Goal: Task Accomplishment & Management: Complete application form

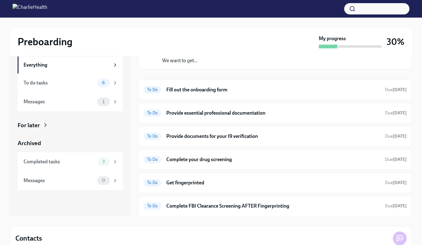
scroll to position [61, 0]
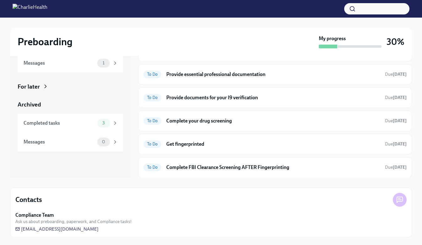
click at [189, 147] on h6 "Get fingerprinted" at bounding box center [273, 144] width 214 height 7
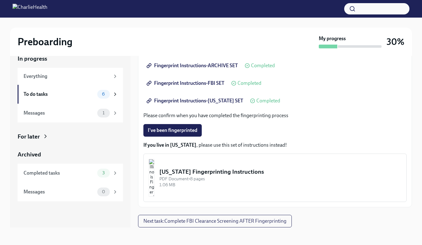
scroll to position [65, 0]
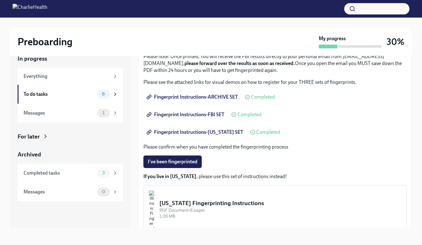
click at [196, 95] on span "Fingerprint Instructions-ARCHIVE SET" at bounding box center [193, 97] width 90 height 6
click at [200, 117] on span "Fingerprint Instructions-FBI SET" at bounding box center [186, 114] width 77 height 6
click at [207, 98] on span "Fingerprint Instructions-ARCHIVE SET" at bounding box center [193, 97] width 90 height 6
click at [222, 132] on span "Fingerprint Instructions-[US_STATE] SET" at bounding box center [195, 132] width 95 height 6
click at [51, 97] on div "To do tasks" at bounding box center [59, 94] width 71 height 7
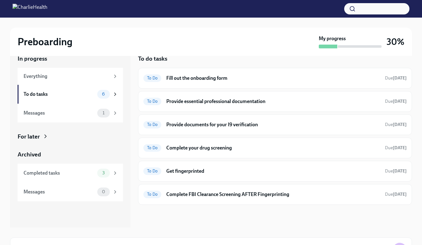
click at [191, 77] on h6 "Fill out the onboarding form" at bounding box center [273, 78] width 214 height 7
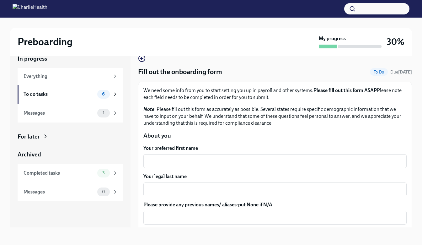
click at [166, 159] on textarea "Your preferred first name" at bounding box center [275, 161] width 256 height 8
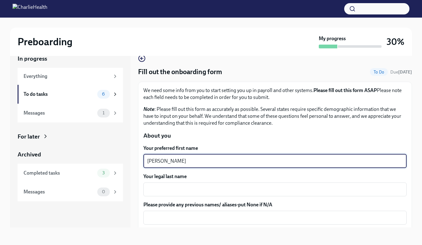
type textarea "[PERSON_NAME]"
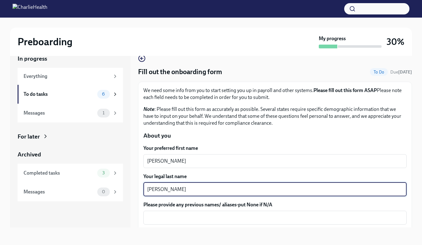
type textarea "[PERSON_NAME]"
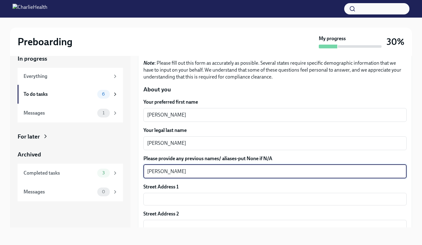
scroll to position [126, 0]
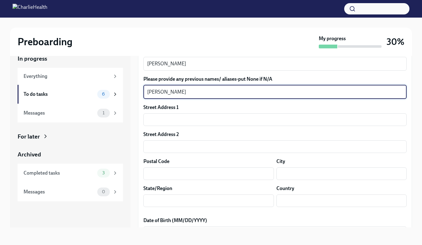
type textarea "[PERSON_NAME]"
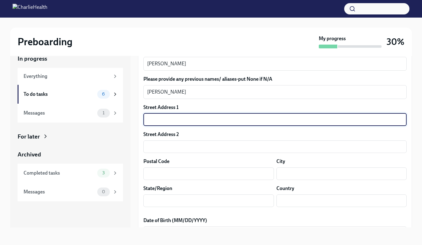
drag, startPoint x: 173, startPoint y: 116, endPoint x: 171, endPoint y: 119, distance: 3.7
click at [173, 116] on input "text" at bounding box center [274, 119] width 263 height 13
type input "[STREET_ADDRESS]"
type input "15425"
type input "[GEOGRAPHIC_DATA]"
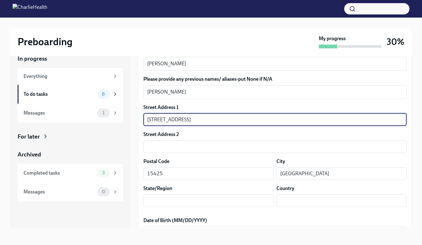
type input "[US_STATE]"
type input "US"
type input "tefiUEqpP"
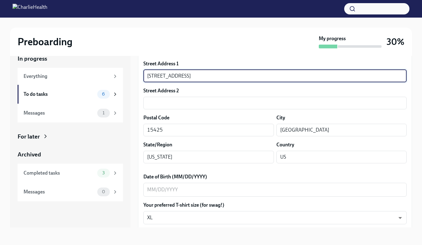
scroll to position [220, 0]
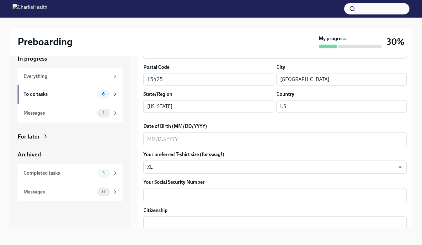
click at [177, 136] on textarea "Date of Birth (MM/DD/YYYY)" at bounding box center [275, 139] width 256 height 8
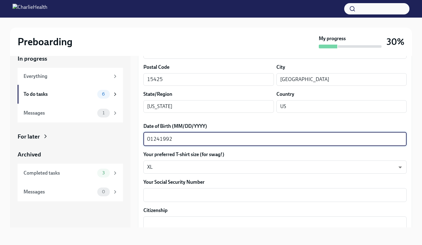
type textarea "01241992"
click at [170, 195] on textarea "Your Social Security Number" at bounding box center [275, 195] width 256 height 8
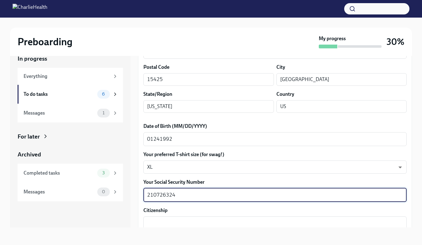
type textarea "210726324"
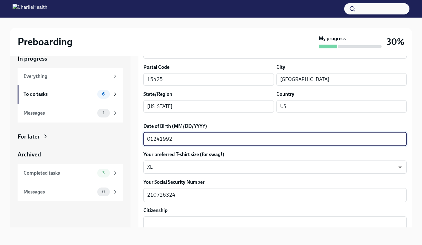
click at [154, 137] on textarea "01241992" at bounding box center [275, 139] width 256 height 8
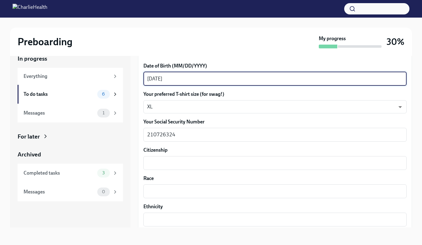
scroll to position [345, 0]
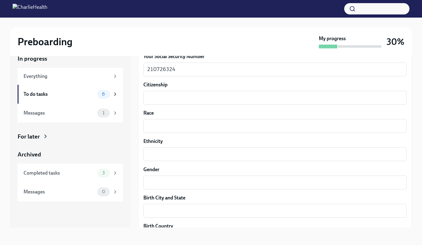
type textarea "[DATE]"
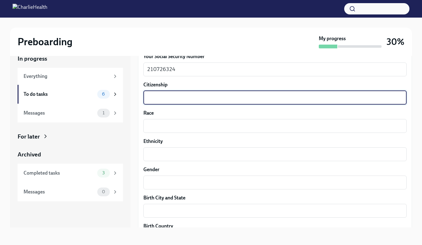
click at [155, 98] on textarea "Citizenship" at bounding box center [275, 98] width 256 height 8
click at [155, 100] on textarea "Citizenship" at bounding box center [275, 98] width 256 height 8
type textarea "[GEOGRAPHIC_DATA]"
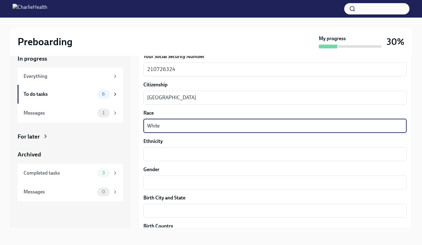
type textarea "White"
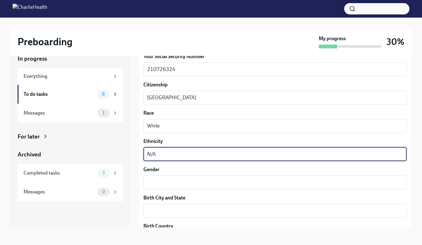
type textarea "N/A"
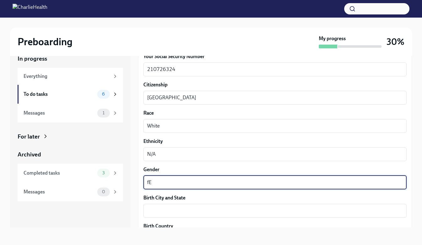
type textarea "f"
type textarea "[DEMOGRAPHIC_DATA]"
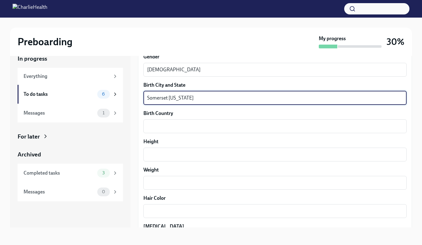
scroll to position [471, 0]
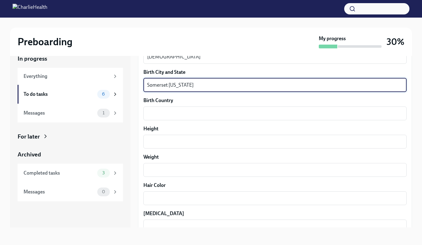
type textarea "Somerset [US_STATE]"
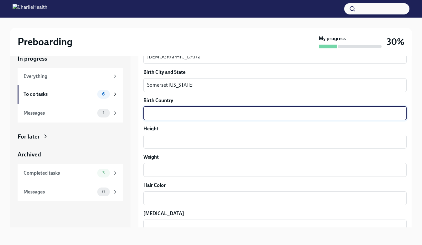
click at [164, 111] on textarea "Birth Country" at bounding box center [275, 114] width 256 height 8
type textarea "[GEOGRAPHIC_DATA]"
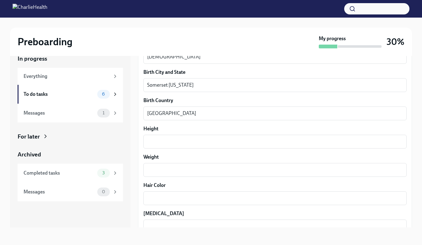
click at [162, 137] on div "x ​" at bounding box center [274, 142] width 263 height 14
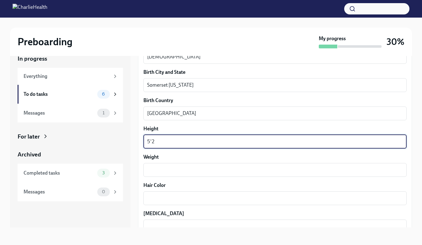
type textarea "5'2"
click at [171, 166] on textarea "Weight" at bounding box center [275, 170] width 256 height 8
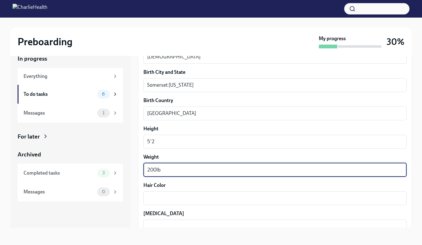
type textarea "200lb"
click at [168, 197] on textarea "Hair Color" at bounding box center [275, 198] width 256 height 8
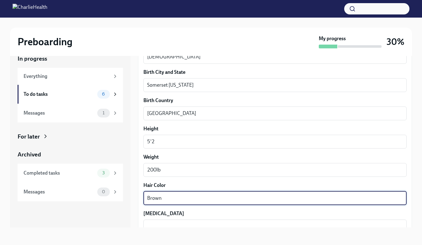
type textarea "Brown"
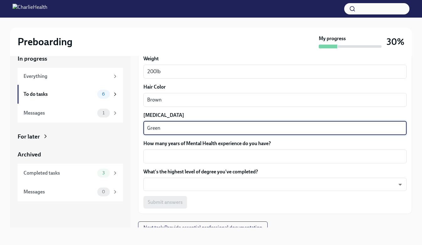
scroll to position [575, 0]
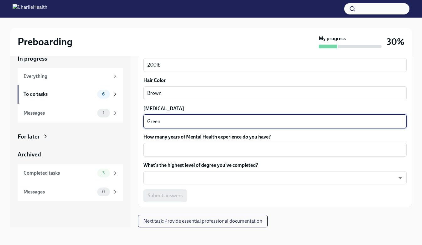
type textarea "Green"
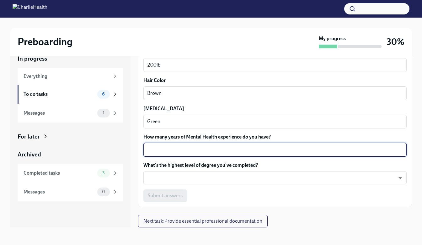
click at [164, 150] on textarea "How many years of Mental Health experience do you have?" at bounding box center [275, 150] width 256 height 8
type textarea "6"
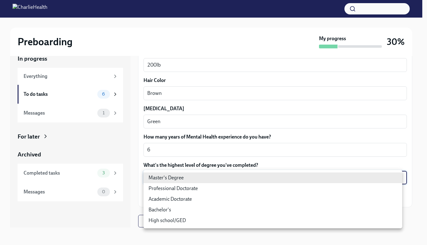
click at [190, 172] on body "Preboarding My progress 30% In progress Everything To do tasks 6 Messages 1 For…" at bounding box center [213, 117] width 427 height 256
click at [180, 179] on li "Master's Degree" at bounding box center [272, 177] width 259 height 11
type input "2vBr-ghkD"
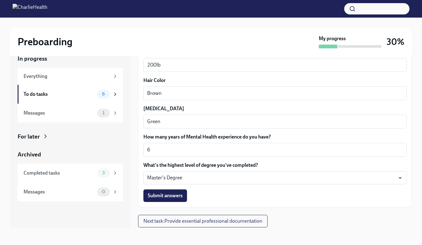
click at [174, 196] on span "Submit answers" at bounding box center [165, 195] width 35 height 6
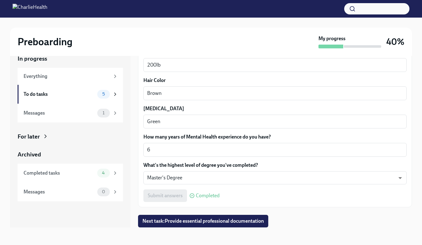
click at [69, 112] on div "Messages" at bounding box center [59, 113] width 71 height 7
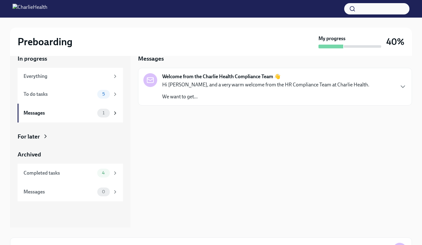
click at [238, 87] on p "Hi [PERSON_NAME], and a very warm welcome from the HR Compliance Team at Charli…" at bounding box center [265, 84] width 207 height 7
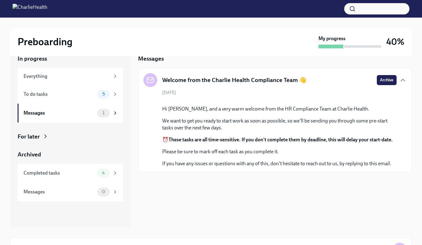
scroll to position [18, 0]
click at [78, 98] on div "To do tasks 5" at bounding box center [71, 94] width 94 height 9
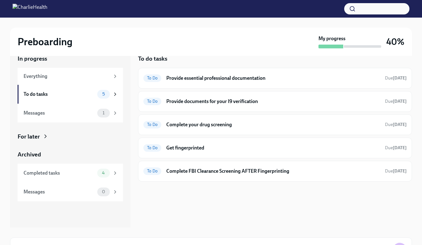
click at [296, 79] on h6 "Provide essential professional documentation" at bounding box center [273, 78] width 214 height 7
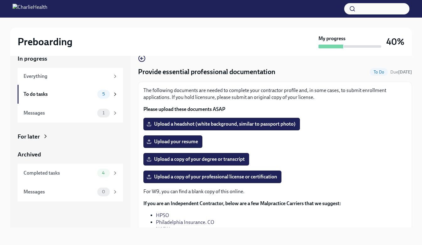
scroll to position [43, 0]
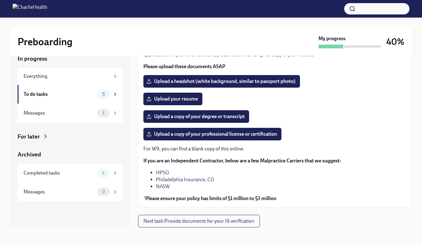
click at [217, 134] on span "Upload a copy of your professional license or certification" at bounding box center [212, 134] width 129 height 6
click at [0, 0] on input "Upload a copy of your professional license or certification" at bounding box center [0, 0] width 0 height 0
click at [265, 134] on div "[US_STATE][GEOGRAPHIC_DATA]pdf Completed" at bounding box center [274, 134] width 263 height 13
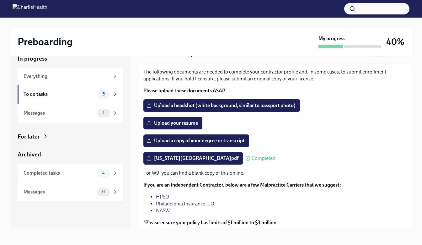
scroll to position [11, 0]
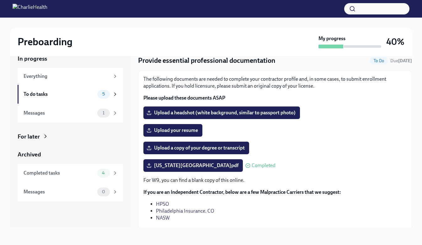
click at [193, 148] on span "Upload a copy of your degree or transcript" at bounding box center [196, 148] width 97 height 6
click at [0, 0] on input "Upload a copy of your degree or transcript" at bounding box center [0, 0] width 0 height 0
click at [199, 149] on span "Upload a copy of your degree or transcript" at bounding box center [196, 148] width 97 height 6
click at [0, 0] on input "Upload a copy of your degree or transcript" at bounding box center [0, 0] width 0 height 0
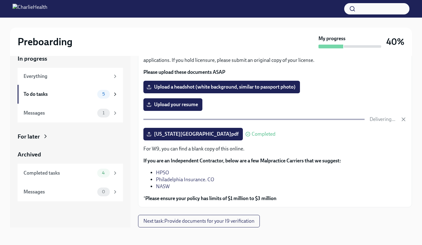
scroll to position [6, 0]
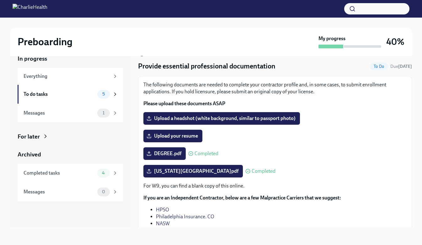
click at [192, 136] on span "Upload your resume" at bounding box center [173, 136] width 50 height 6
click at [0, 0] on input "Upload your resume" at bounding box center [0, 0] width 0 height 0
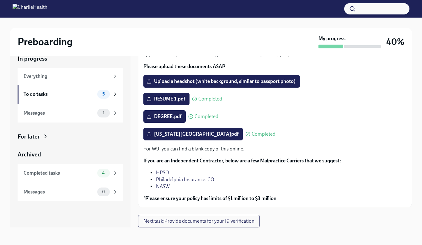
scroll to position [11, 0]
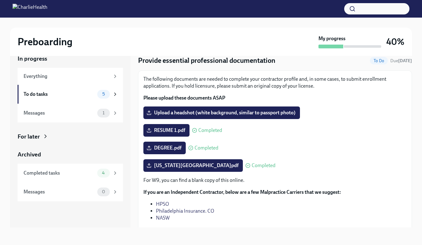
click at [67, 93] on div "To do tasks" at bounding box center [59, 94] width 71 height 7
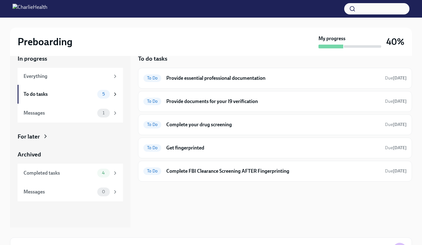
click at [222, 173] on h6 "Complete FBI Clearance Screening AFTER Fingerprinting" at bounding box center [273, 171] width 214 height 7
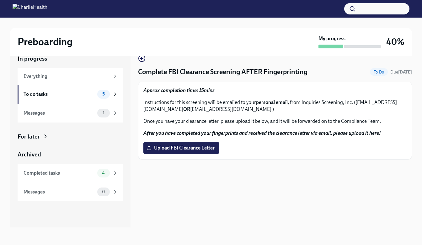
click at [60, 71] on div "Everything" at bounding box center [70, 76] width 105 height 17
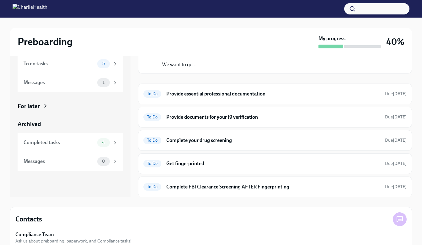
scroll to position [61, 0]
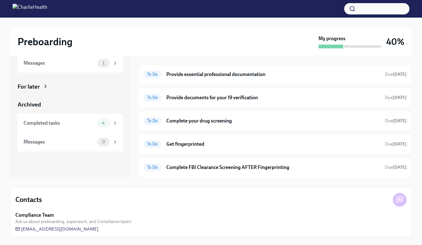
click at [68, 126] on div "Completed tasks" at bounding box center [59, 123] width 71 height 7
